Goal: Task Accomplishment & Management: Manage account settings

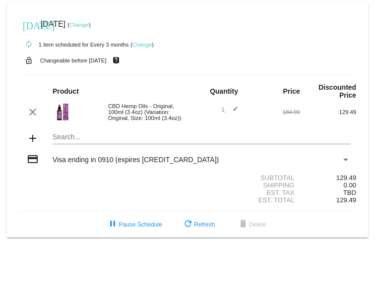
click at [89, 25] on link "Change" at bounding box center [78, 25] width 19 height 6
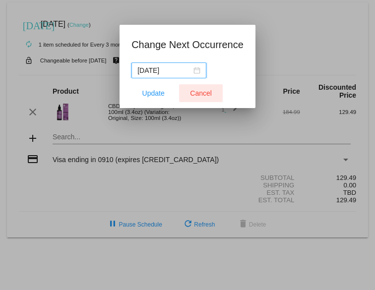
click at [203, 74] on span "Cancel" at bounding box center [201, 93] width 22 height 8
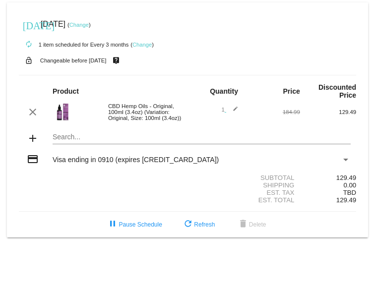
click at [89, 27] on link "Change" at bounding box center [78, 25] width 19 height 6
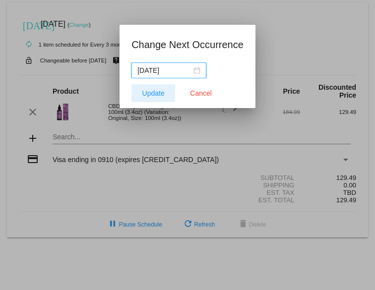
click at [151, 74] on span "Update" at bounding box center [153, 93] width 22 height 8
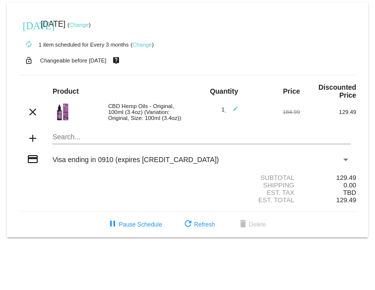
click at [141, 45] on link "Change" at bounding box center [141, 45] width 19 height 6
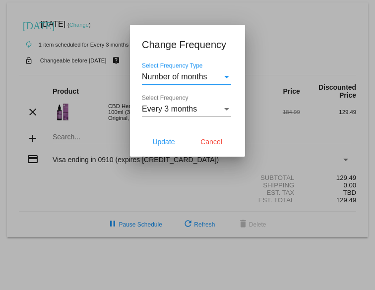
click at [227, 74] on div "Select Frequency Type" at bounding box center [226, 76] width 9 height 9
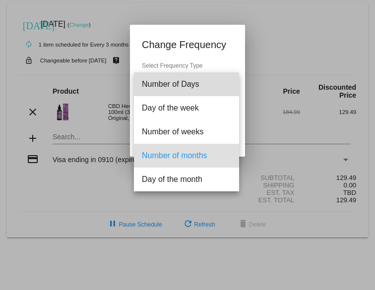
click at [227, 74] on span "Number of Days" at bounding box center [186, 84] width 89 height 24
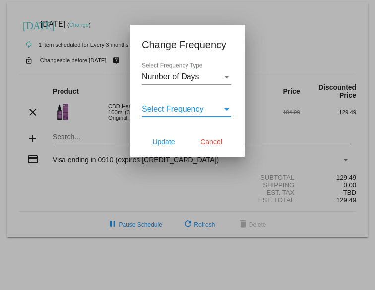
click at [226, 74] on div "Select Frequency" at bounding box center [226, 109] width 5 height 2
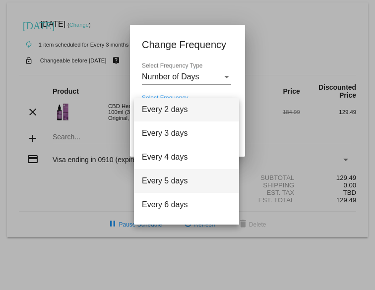
scroll to position [40, 0]
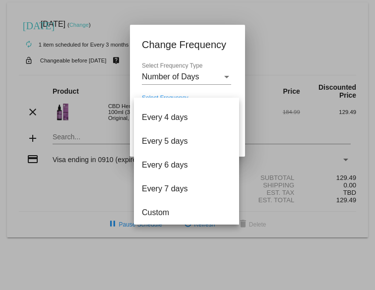
click at [89, 74] on div at bounding box center [187, 145] width 375 height 290
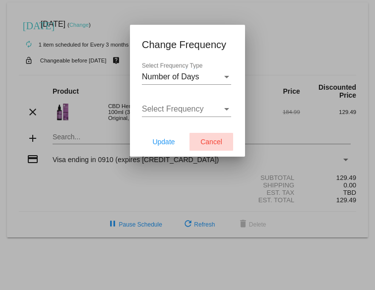
click at [215, 74] on span "Cancel" at bounding box center [211, 142] width 22 height 8
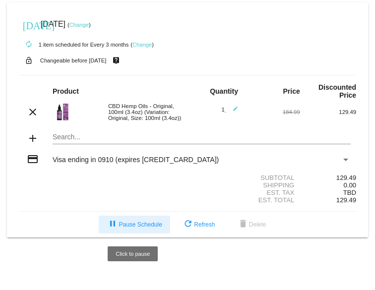
click at [147, 74] on span "pause Pause Schedule" at bounding box center [134, 224] width 55 height 7
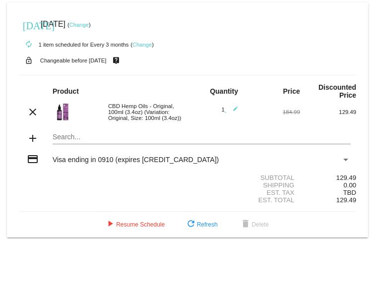
click at [89, 26] on link "Change" at bounding box center [78, 25] width 19 height 6
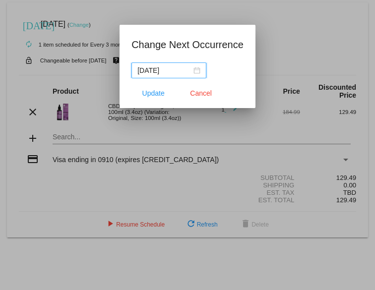
click at [199, 70] on div "[DATE]" at bounding box center [168, 70] width 63 height 11
click at [216, 59] on app-change-next-occurrence-dialog "Change Next Occurrence [DATE] Update Cancel" at bounding box center [188, 72] width 112 height 71
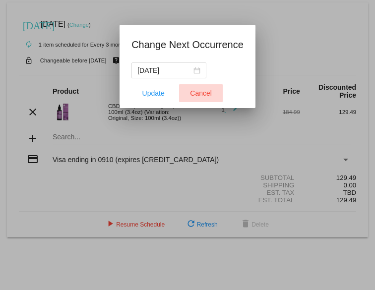
click at [194, 74] on span "Cancel" at bounding box center [201, 93] width 22 height 8
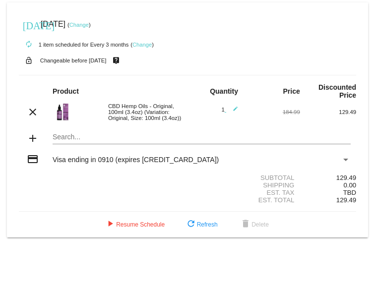
click at [89, 25] on link "Change" at bounding box center [78, 25] width 19 height 6
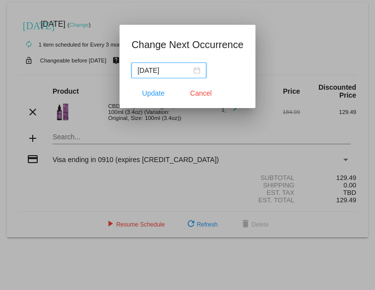
click at [197, 73] on div "[DATE]" at bounding box center [168, 70] width 63 height 11
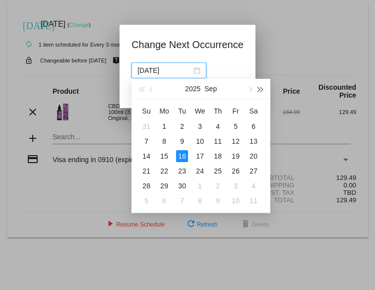
click at [262, 74] on span "button" at bounding box center [261, 89] width 5 height 5
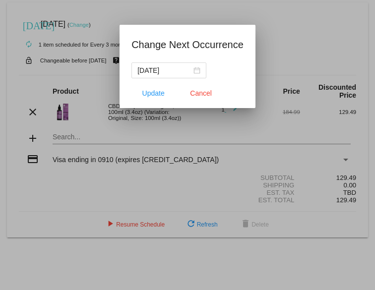
click at [250, 64] on mat-dialog-content "[DATE]" at bounding box center [188, 71] width 136 height 16
click at [277, 56] on div at bounding box center [187, 145] width 375 height 290
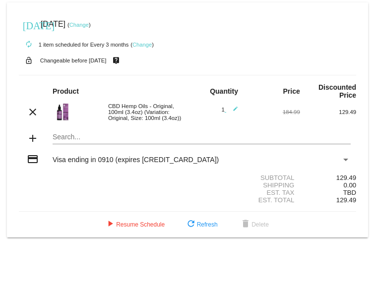
click at [151, 44] on link "Change" at bounding box center [141, 45] width 19 height 6
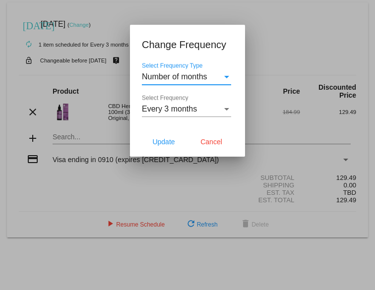
click at [266, 47] on div at bounding box center [187, 145] width 375 height 290
